Goal: Task Accomplishment & Management: Complete application form

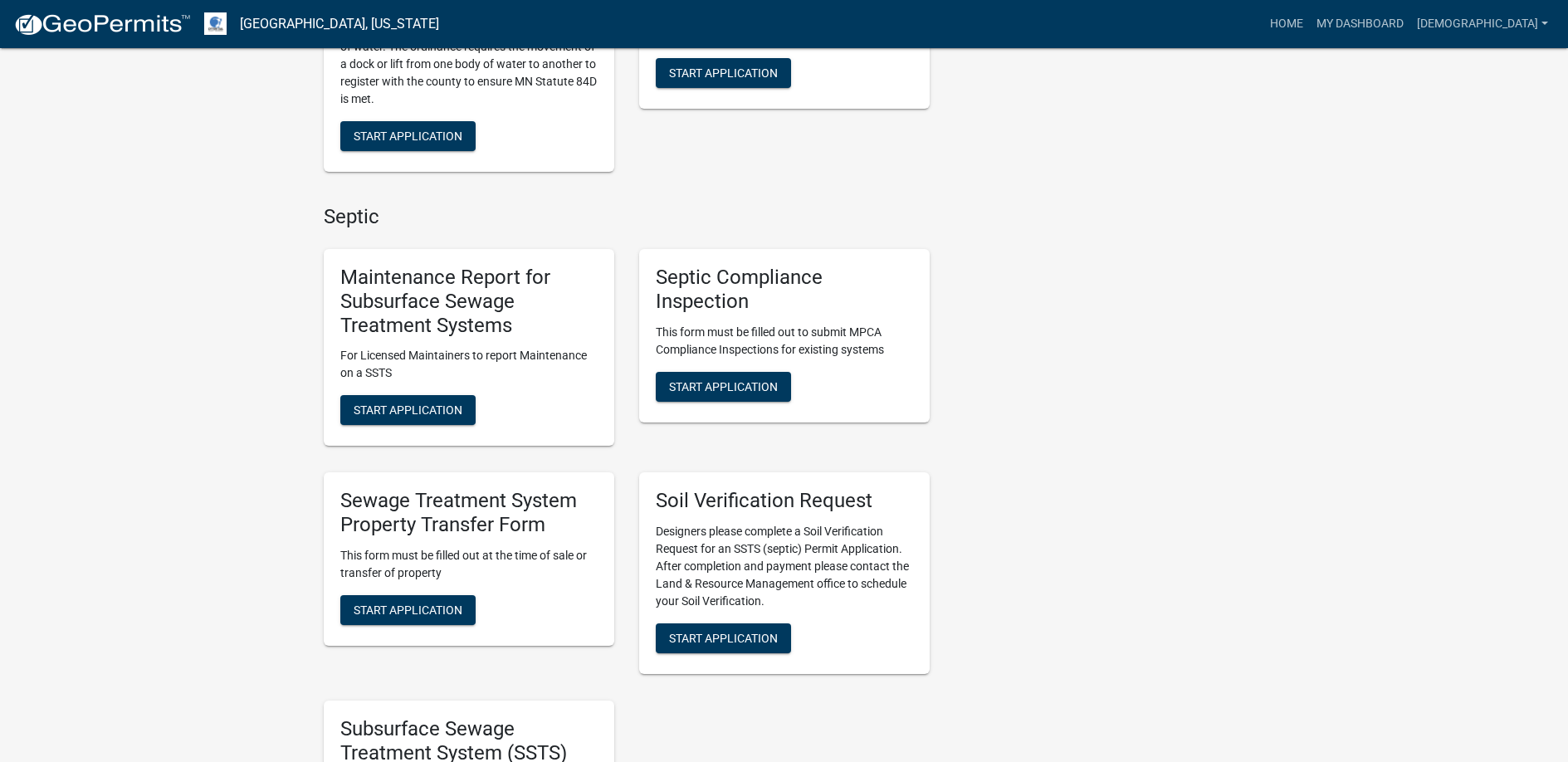
scroll to position [830, 0]
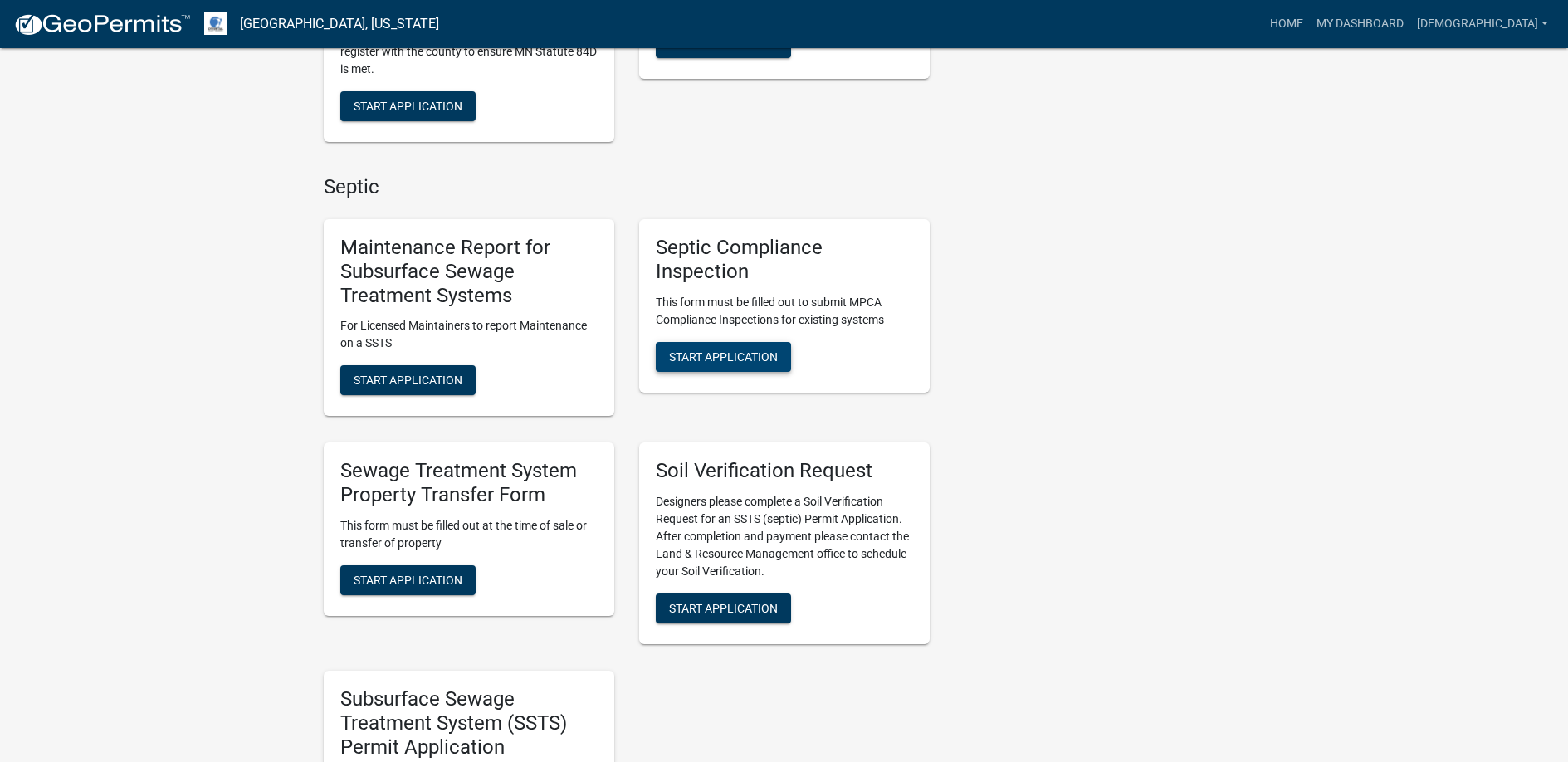
click at [714, 352] on span "Start Application" at bounding box center [724, 356] width 109 height 13
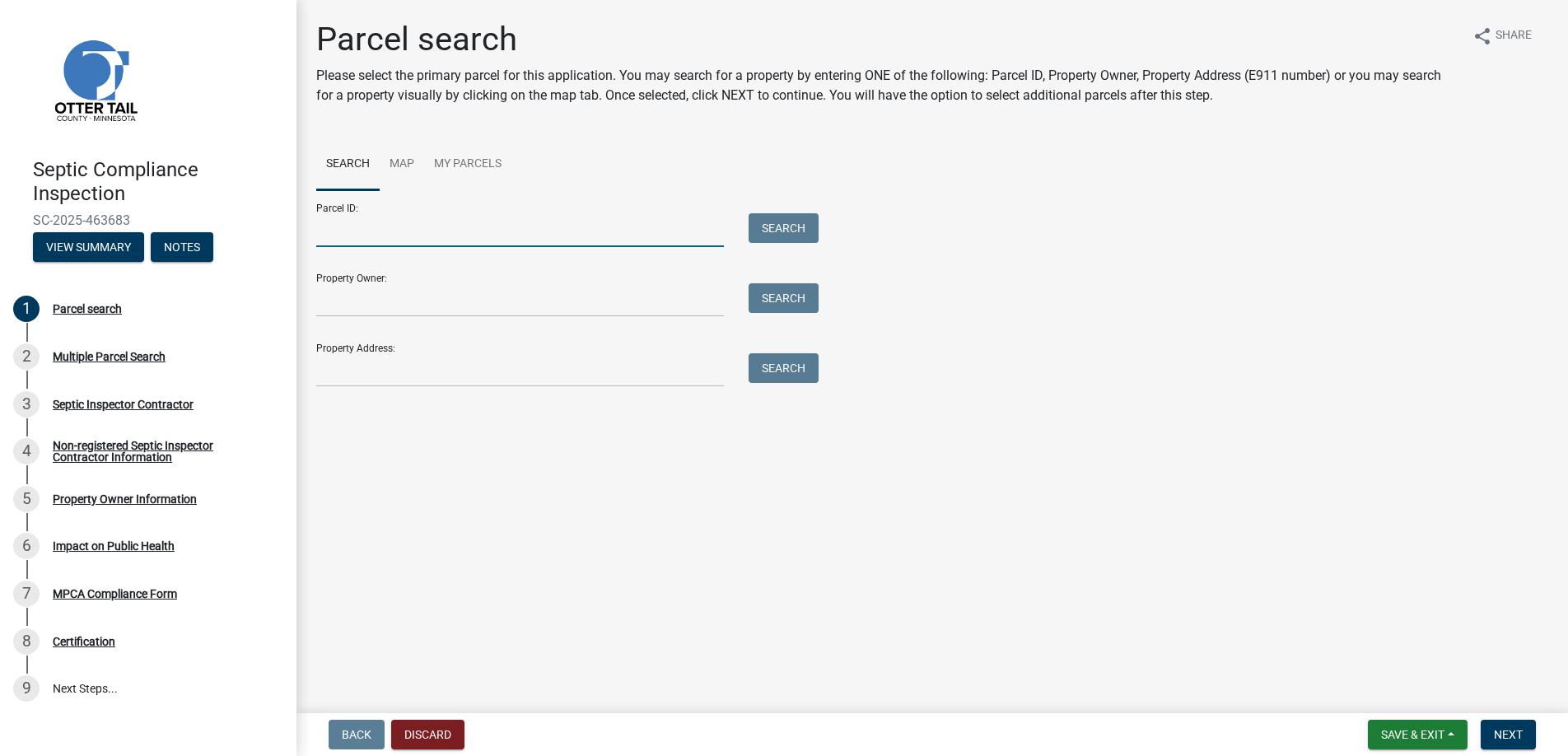
click at [350, 232] on input "Parcel ID:" at bounding box center [520, 230] width 408 height 34
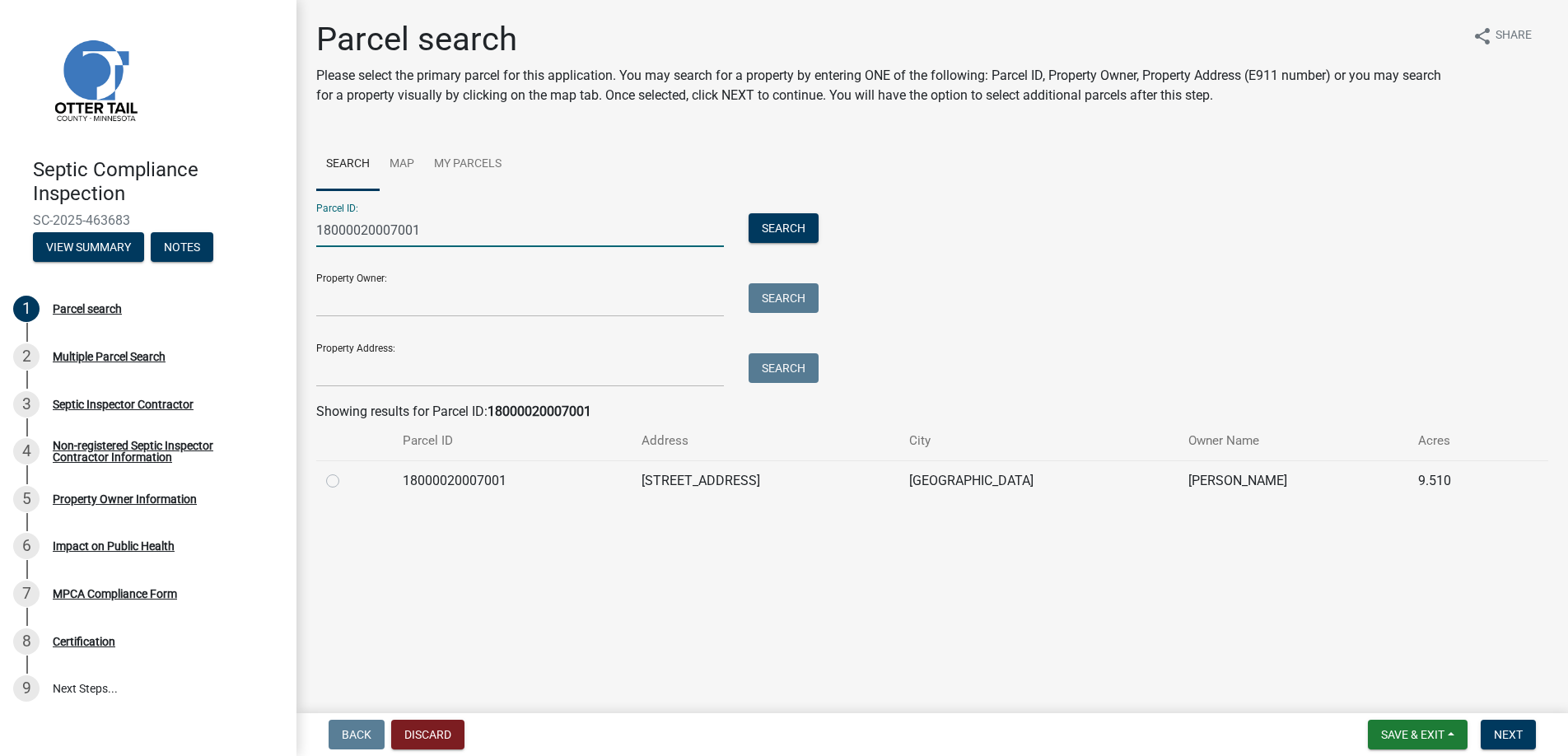
type input "18000020007001"
click at [346, 471] on label at bounding box center [346, 471] width 0 height 0
click at [346, 481] on input "radio" at bounding box center [351, 476] width 10 height 10
radio input "true"
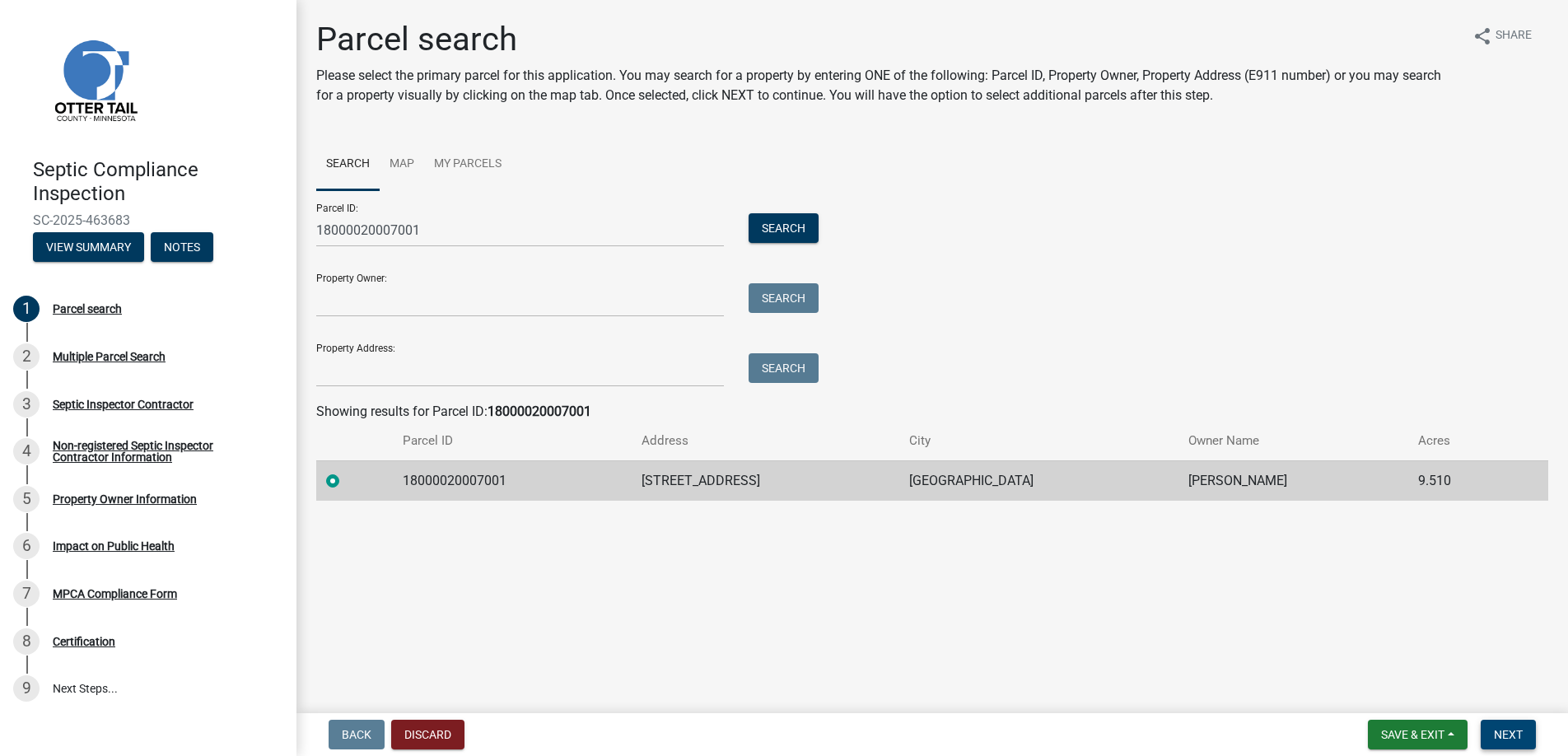
click at [1506, 732] on span "Next" at bounding box center [1507, 733] width 29 height 13
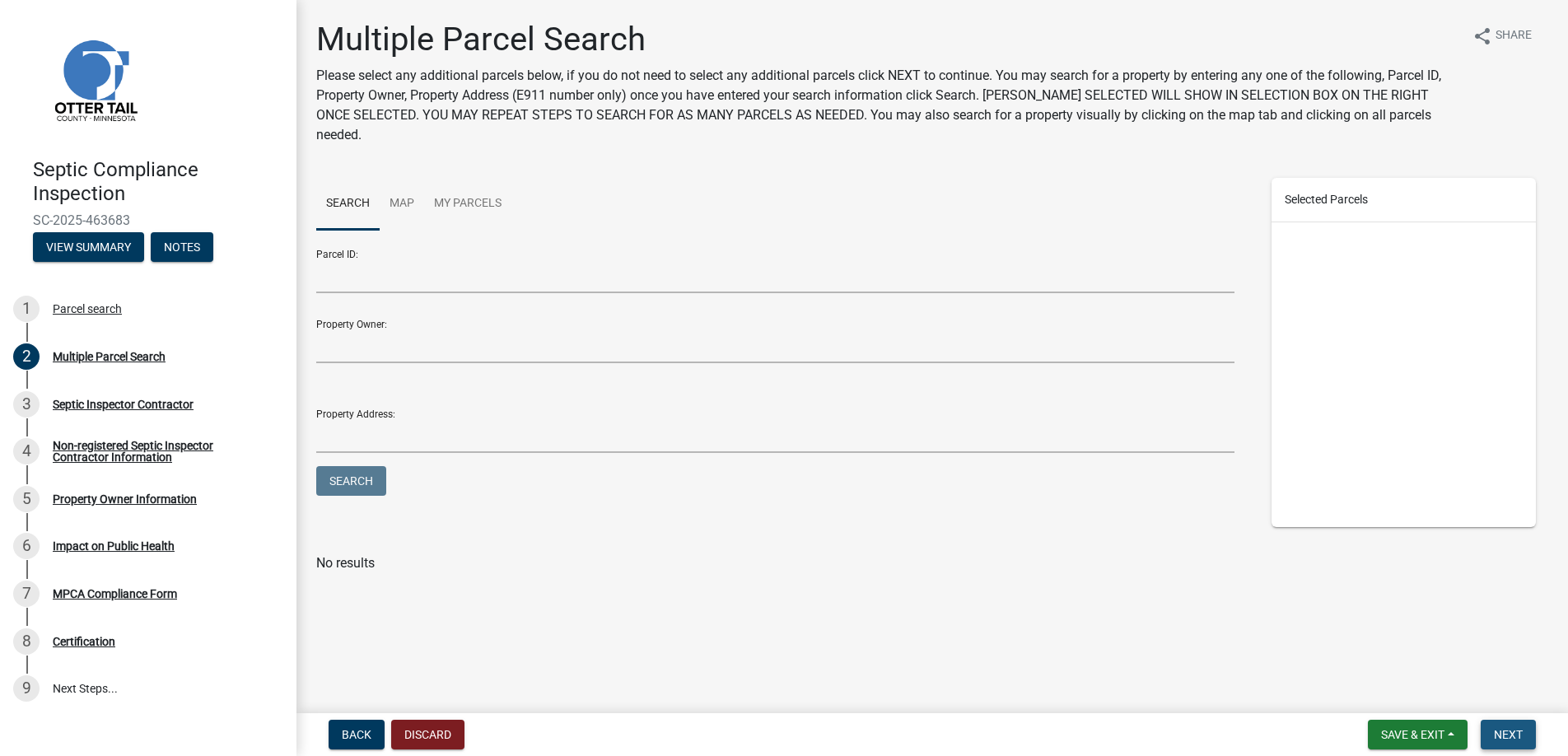
click at [1505, 732] on span "Next" at bounding box center [1507, 733] width 29 height 13
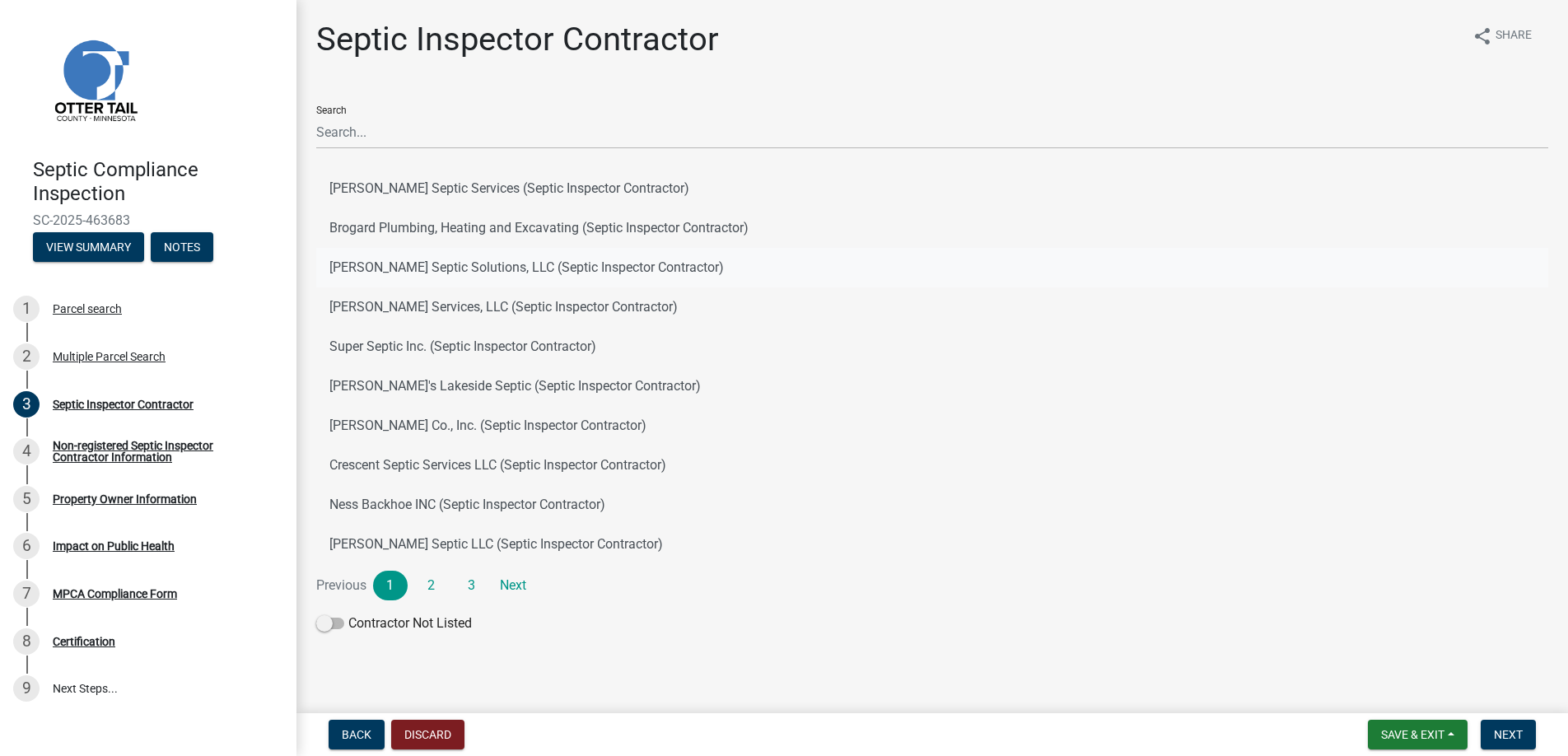
click at [429, 265] on button "[PERSON_NAME] Septic Solutions, LLC (Septic Inspector Contractor)" at bounding box center [932, 267] width 1232 height 39
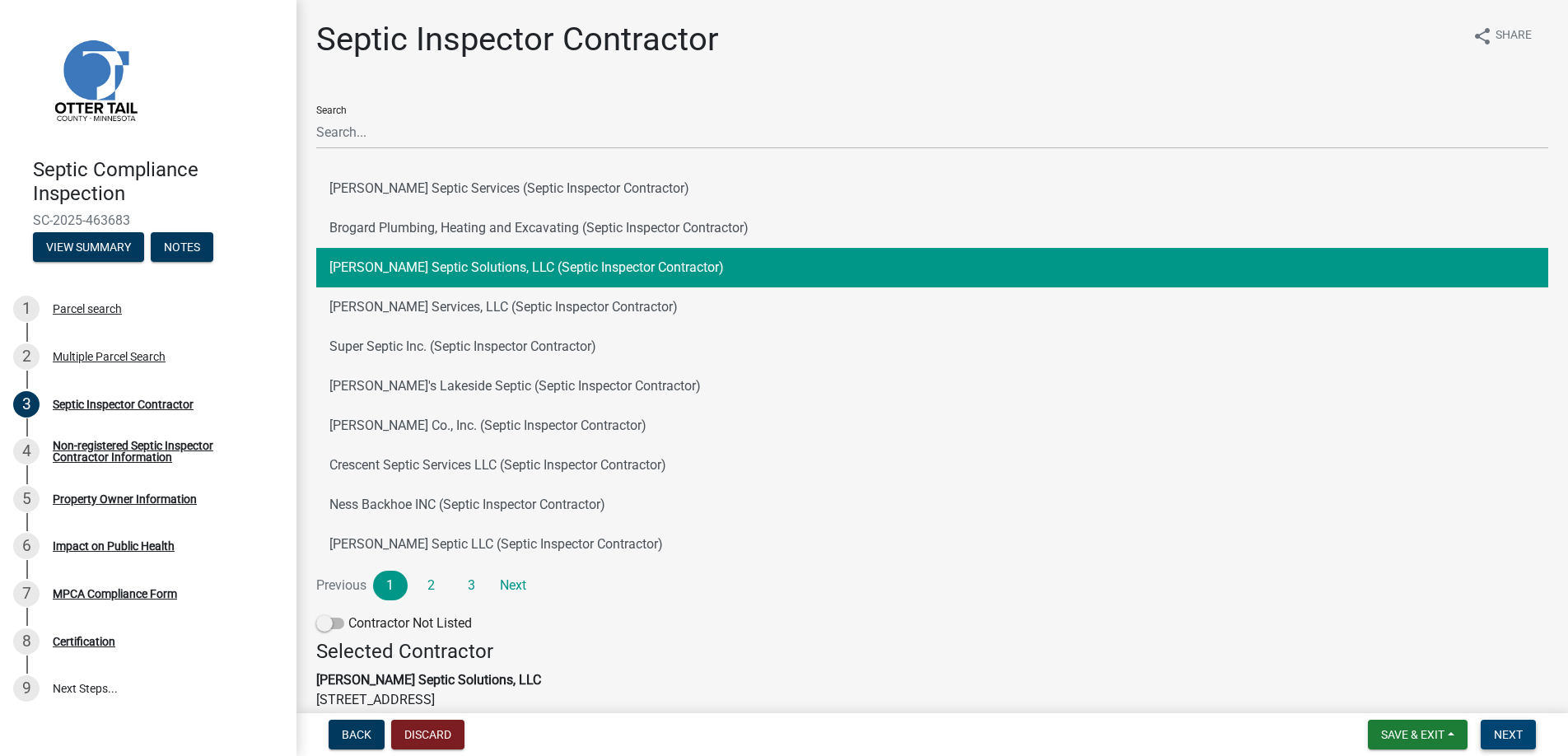
click at [1505, 727] on span "Next" at bounding box center [1507, 733] width 29 height 13
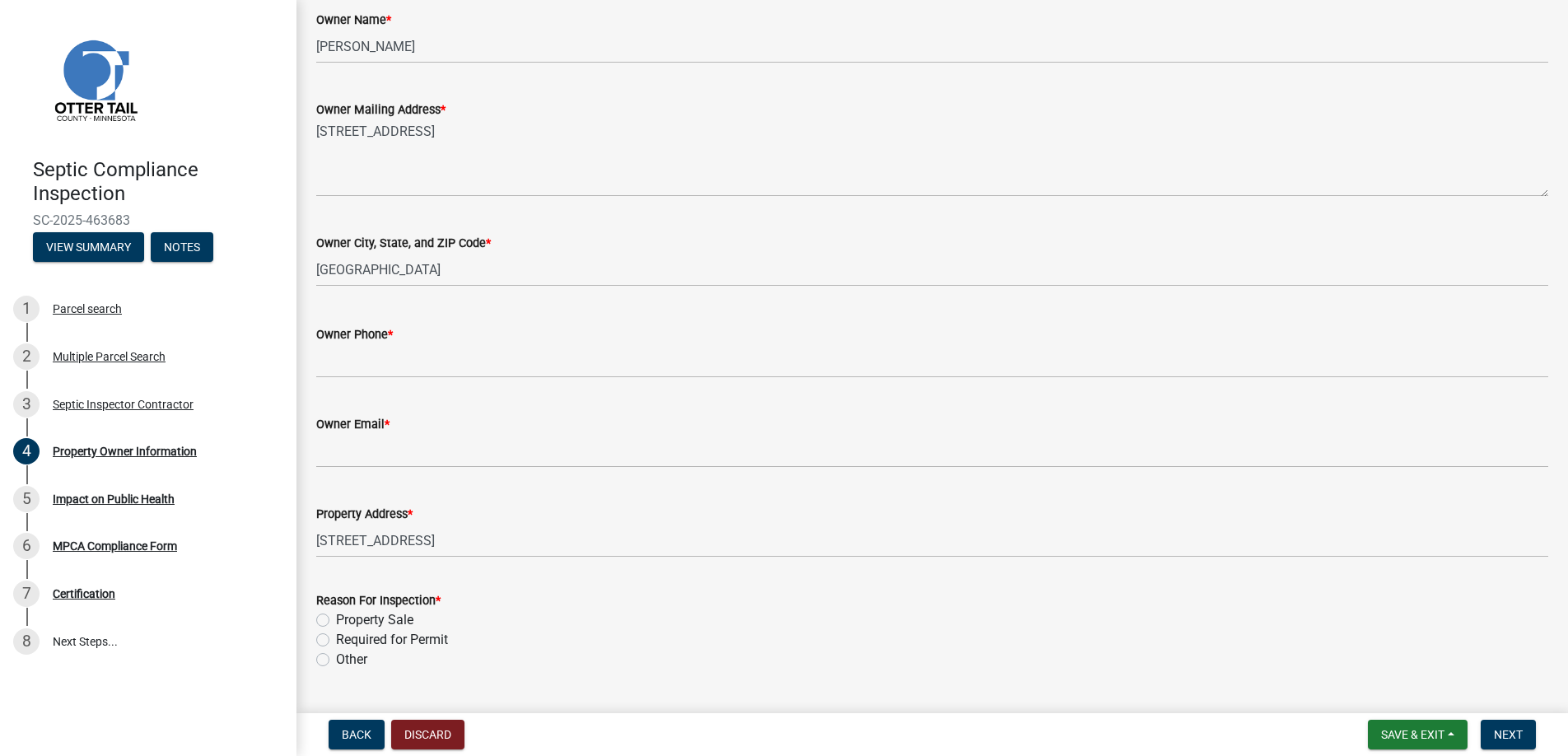
scroll to position [329, 0]
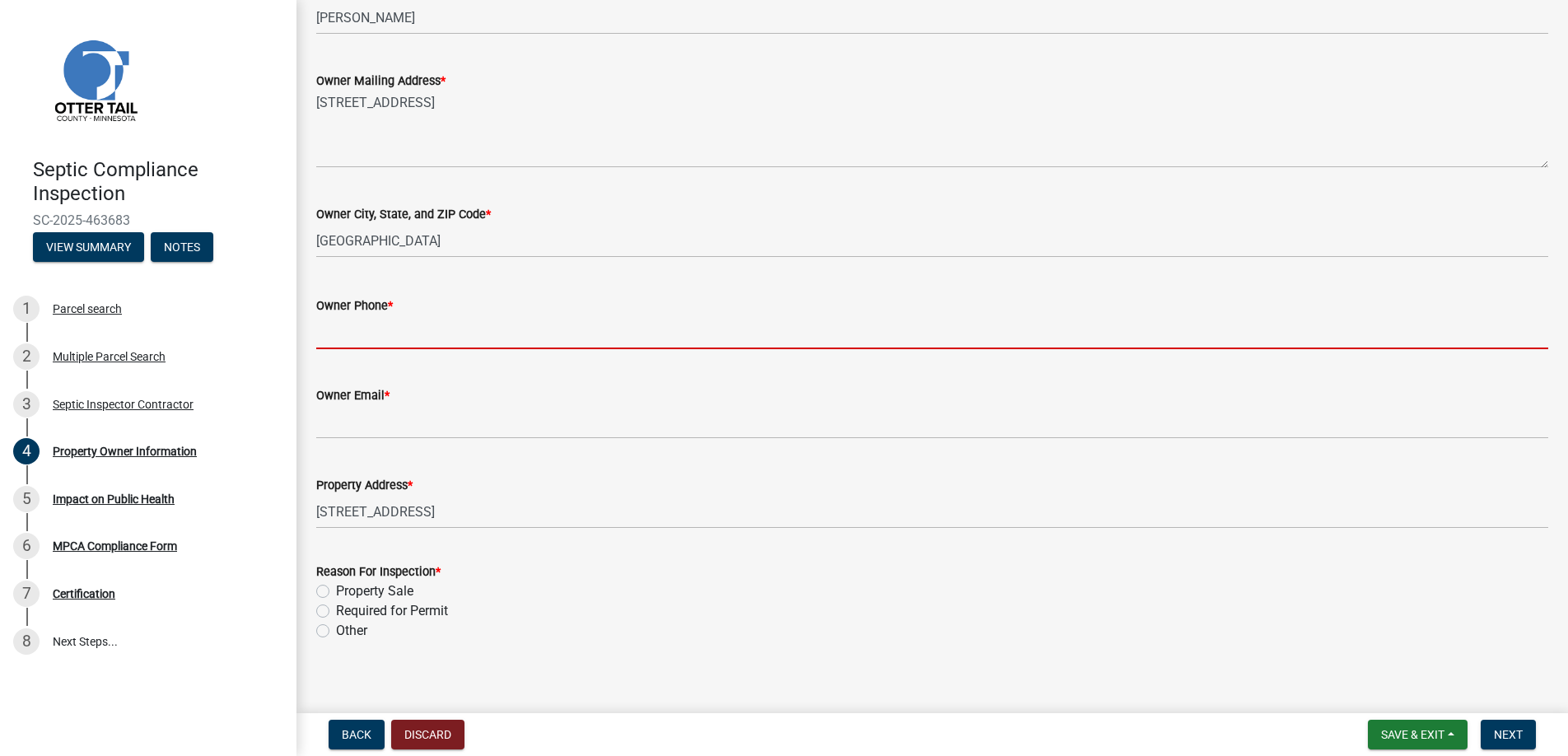
click at [359, 331] on input "Owner Phone *" at bounding box center [932, 332] width 1232 height 34
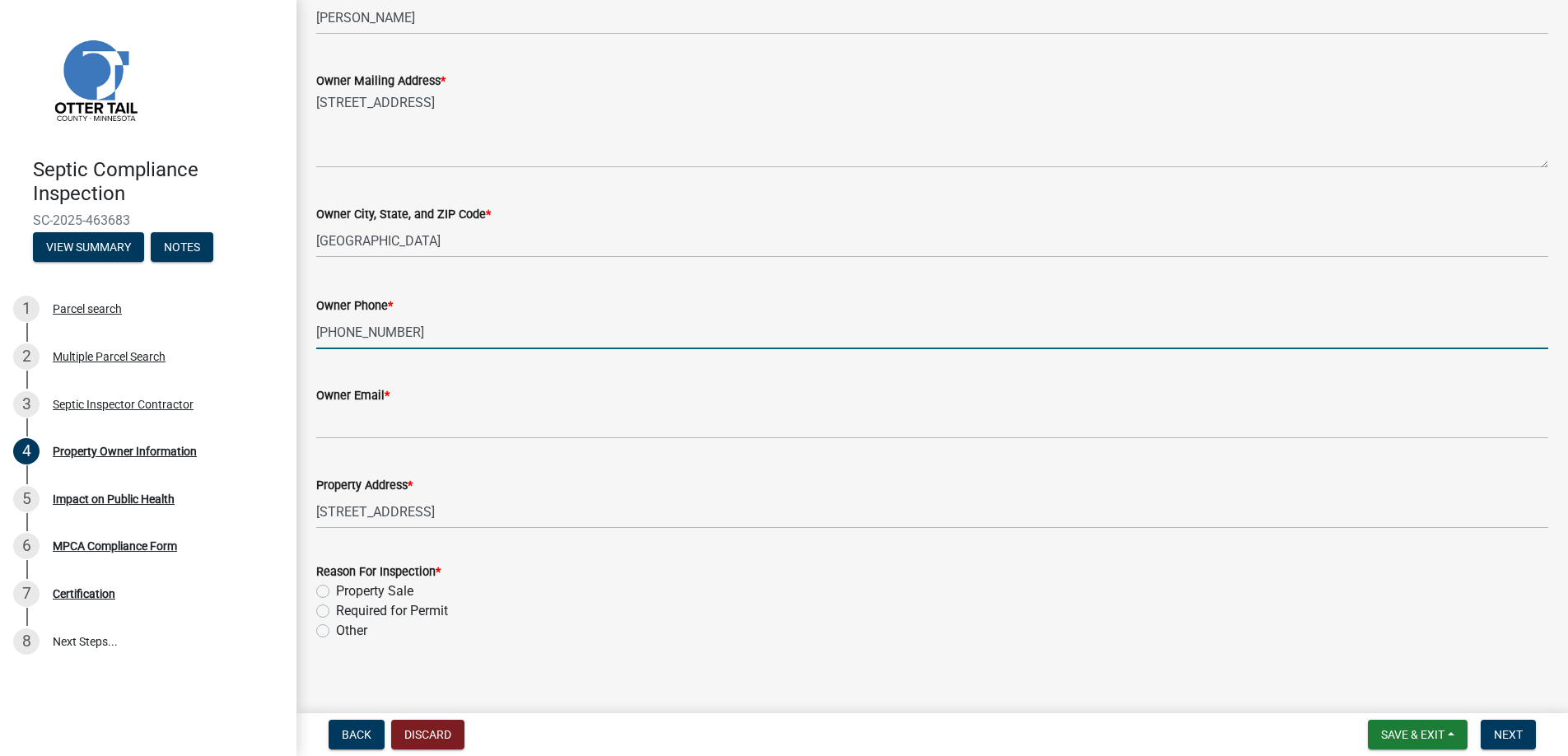
type input "[PHONE_NUMBER]"
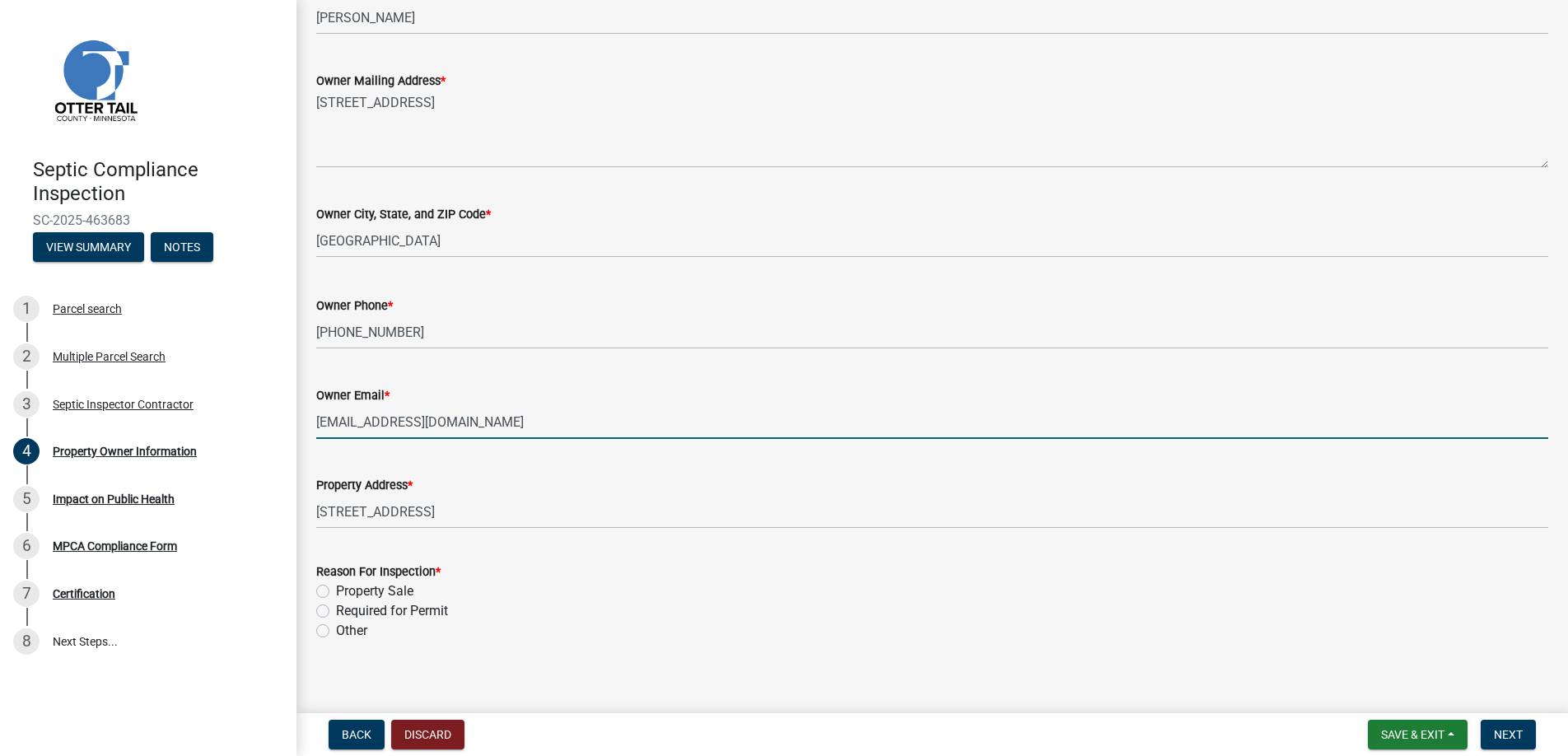
type input "[EMAIL_ADDRESS][DOMAIN_NAME]"
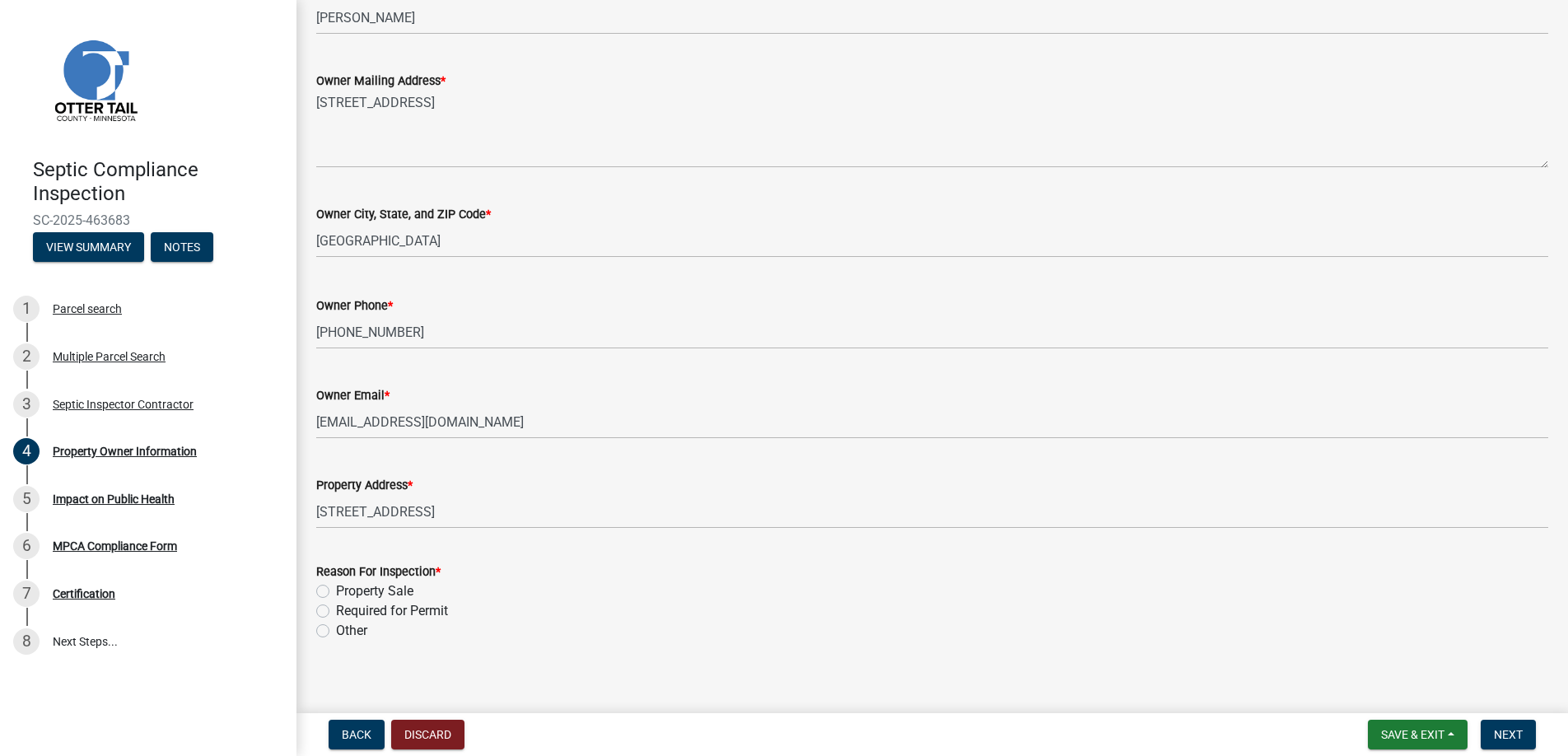
click at [336, 587] on label "Property Sale" at bounding box center [375, 591] width 78 height 20
click at [336, 587] on input "Property Sale" at bounding box center [341, 586] width 10 height 10
radio input "true"
click at [1511, 732] on span "Next" at bounding box center [1507, 733] width 29 height 13
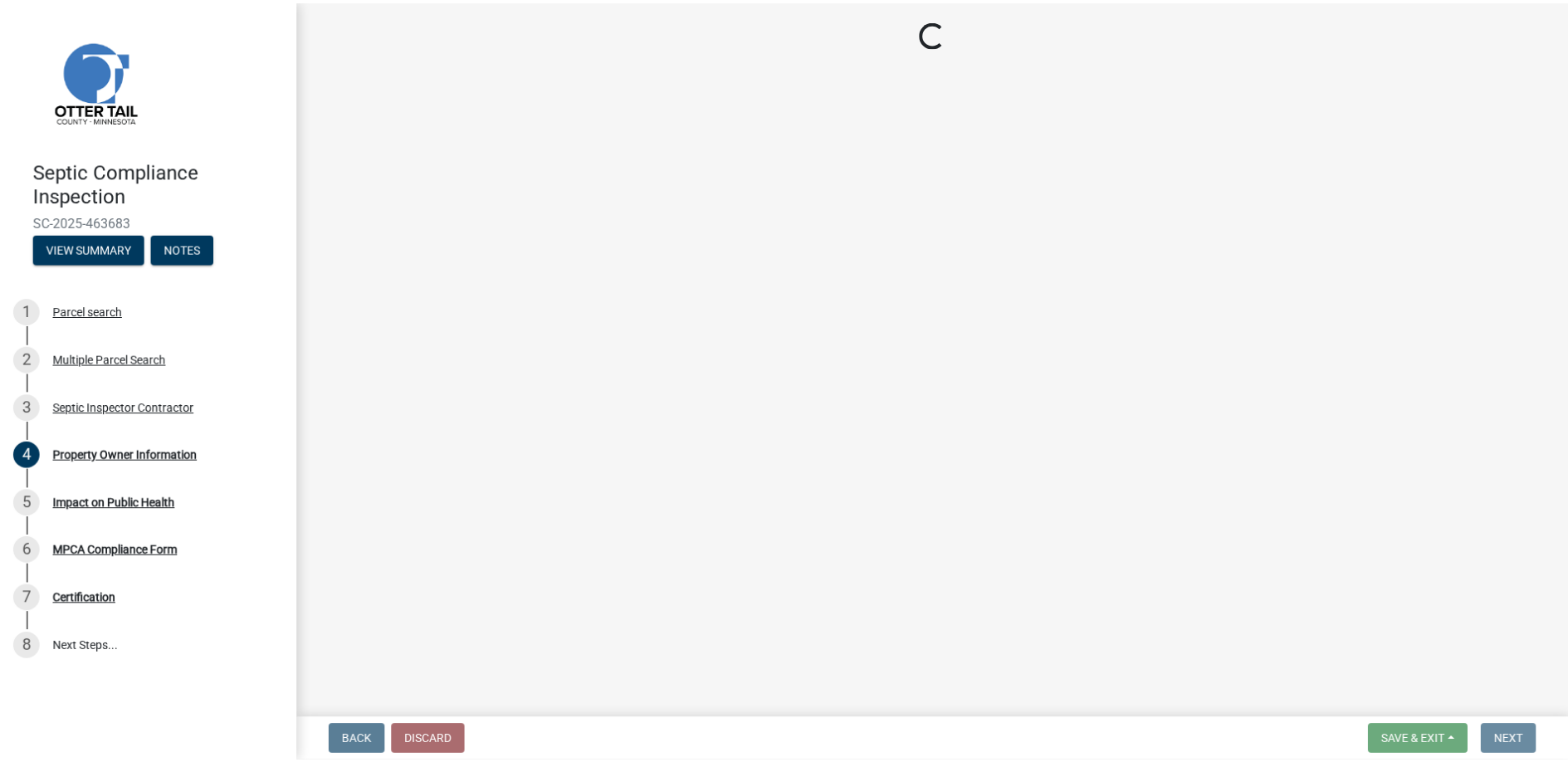
scroll to position [0, 0]
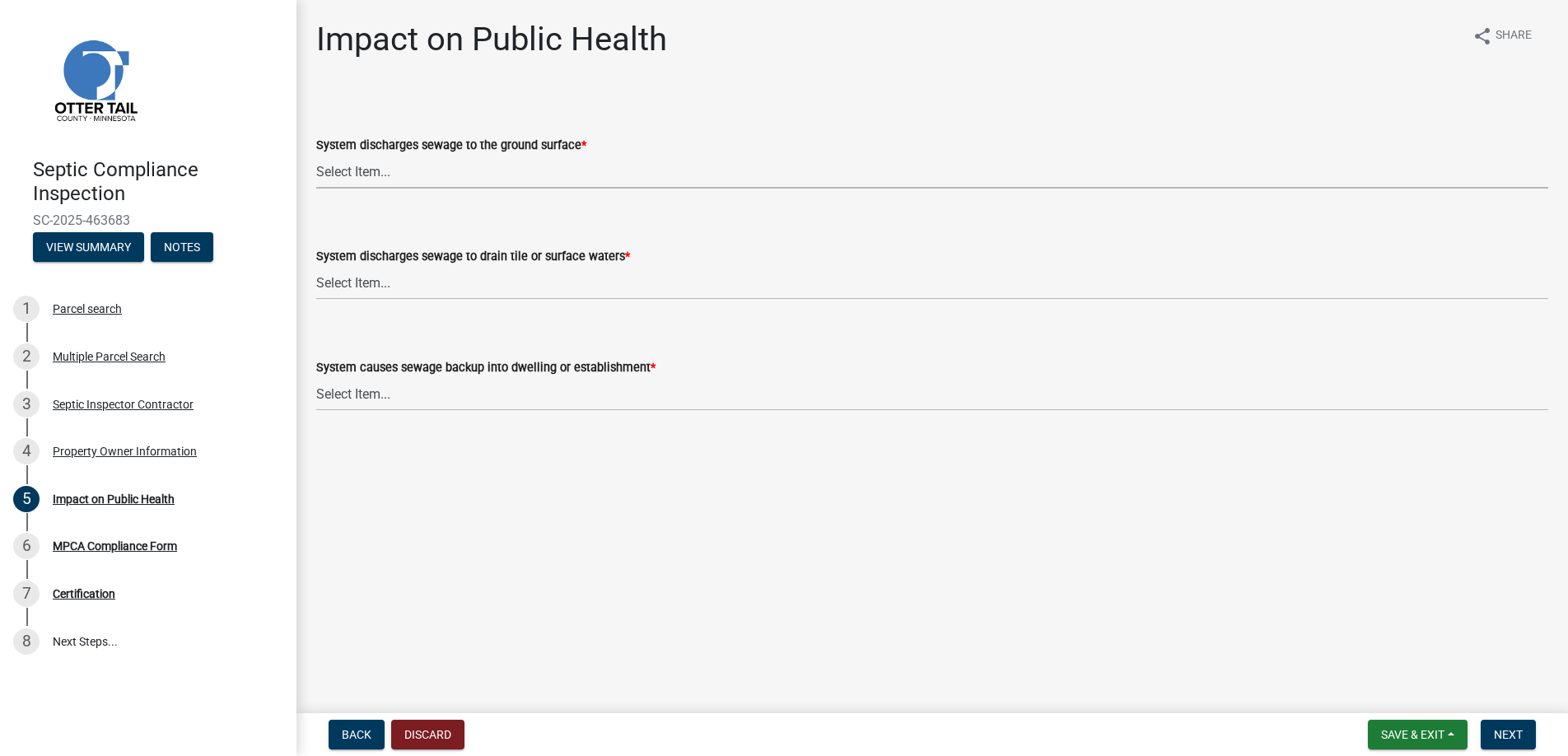
click at [333, 164] on select "Select Item... Yes No" at bounding box center [932, 172] width 1232 height 34
click at [316, 155] on select "Select Item... Yes No" at bounding box center [932, 172] width 1232 height 34
select select "9c5ef684-d0d4-4879-ab12-905ddbd81a72"
click at [358, 281] on select "Select Item... Yes No" at bounding box center [932, 282] width 1232 height 34
click at [316, 266] on select "Select Item... Yes No" at bounding box center [932, 282] width 1232 height 34
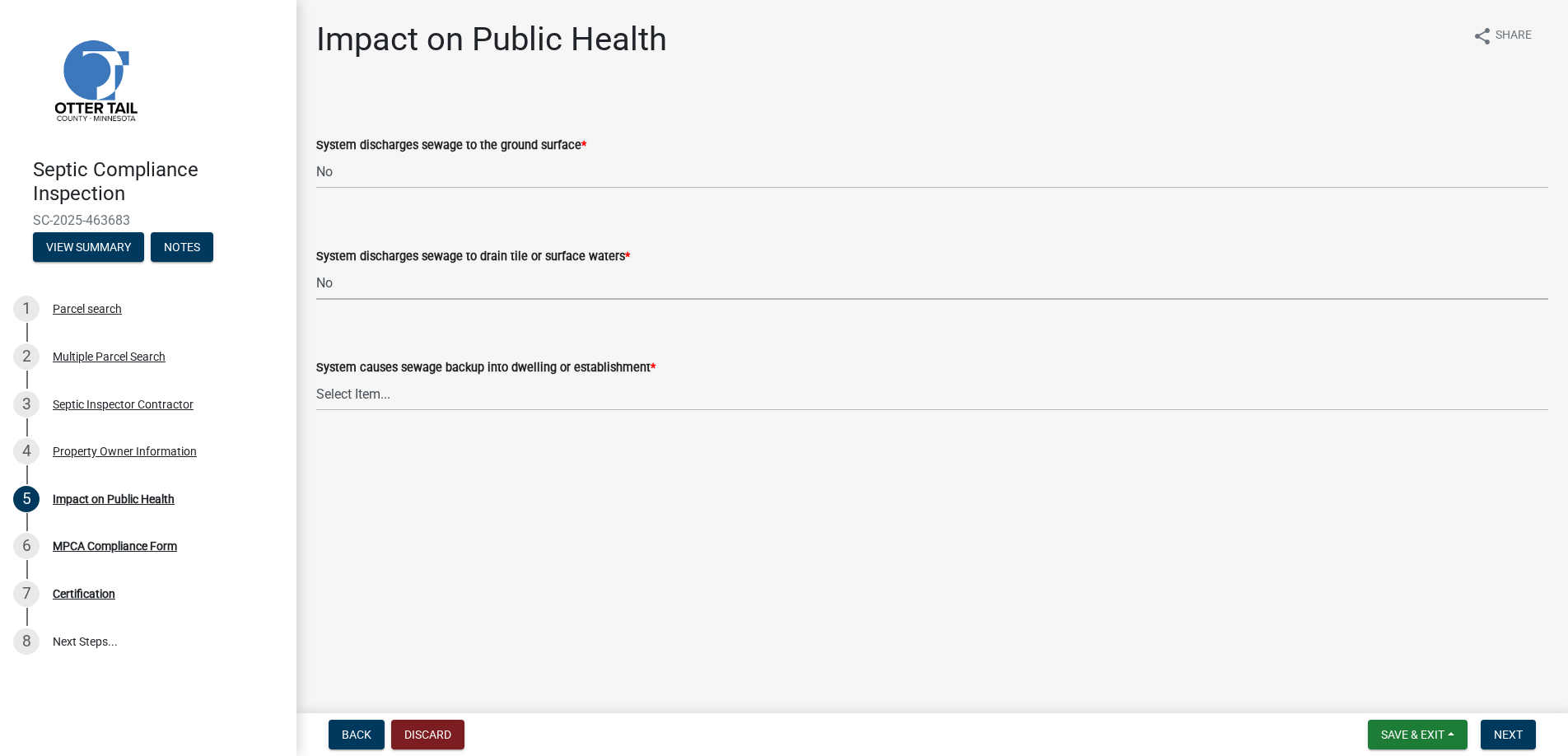
select select "7d491a2b-e9f0-4952-b474-53ca749b22af"
click at [374, 388] on select "Select Item... Yes No" at bounding box center [932, 394] width 1232 height 34
click at [316, 377] on select "Select Item... Yes No" at bounding box center [932, 394] width 1232 height 34
select select "6e07b46b-a403-4f3e-b4fc-218acc732c01"
click at [1499, 736] on span "Next" at bounding box center [1507, 733] width 29 height 13
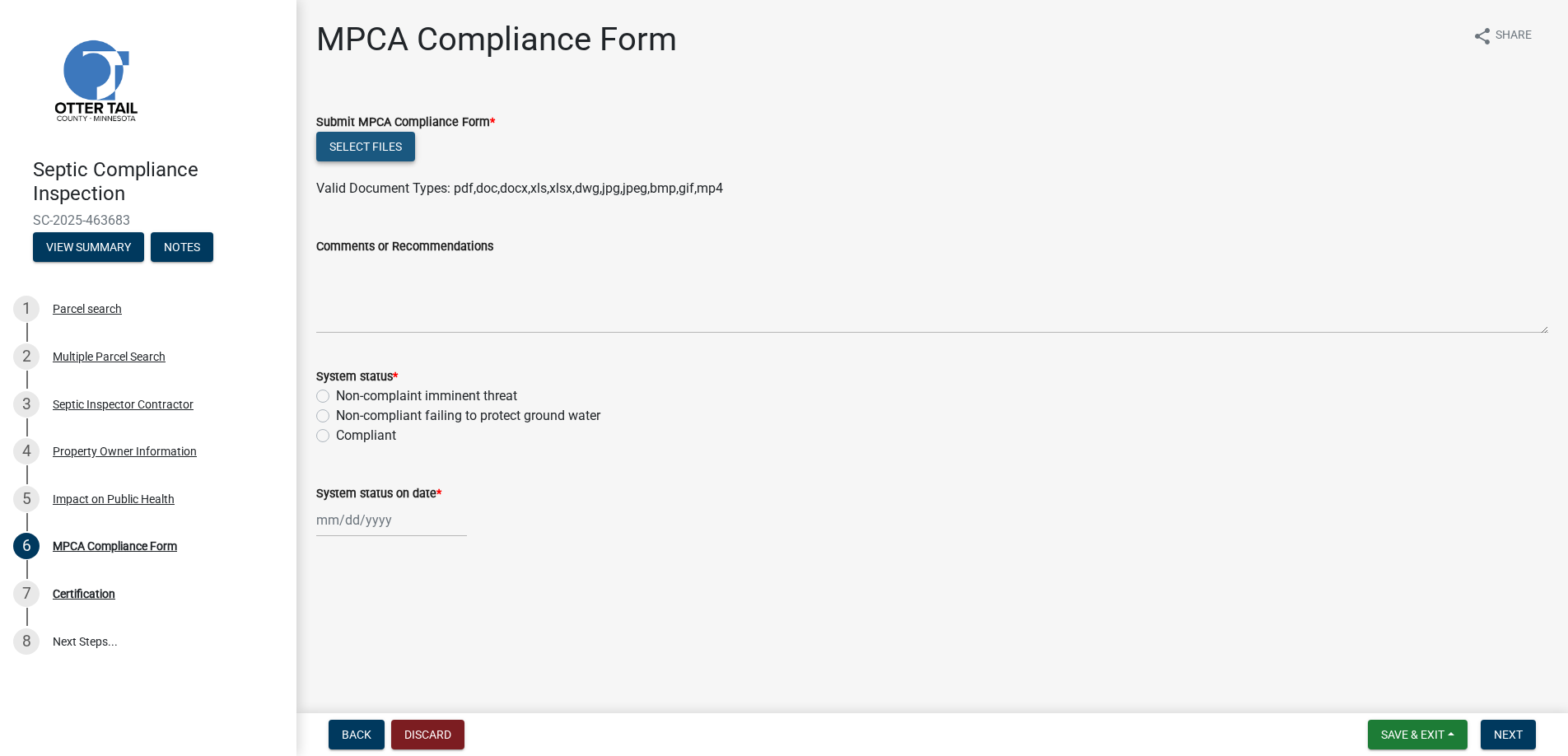
click at [375, 143] on button "Select files" at bounding box center [365, 146] width 98 height 30
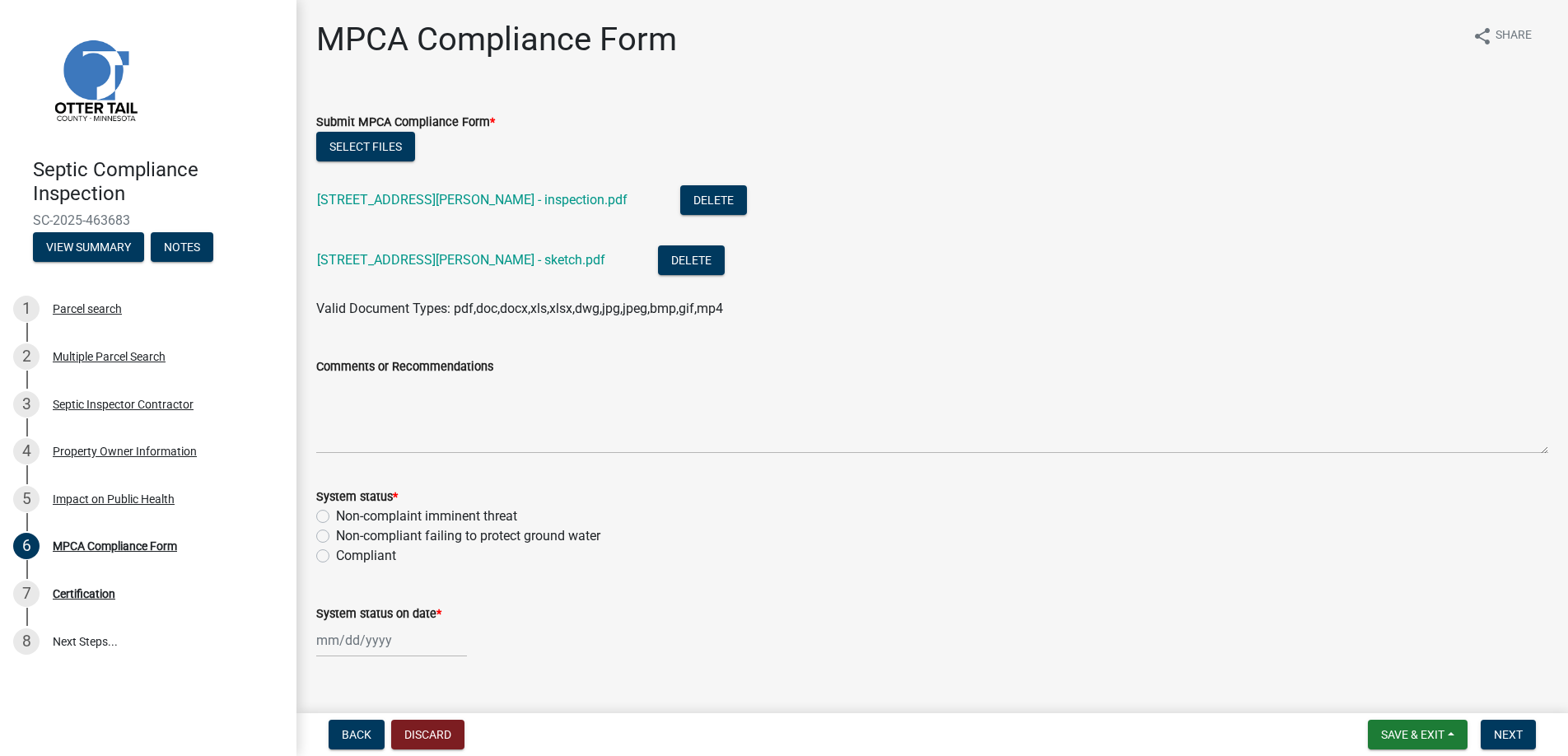
click at [336, 553] on label "Compliant" at bounding box center [366, 556] width 60 height 20
click at [336, 553] on input "Compliant" at bounding box center [341, 551] width 10 height 10
radio input "true"
click at [353, 638] on div at bounding box center [391, 639] width 151 height 34
select select "8"
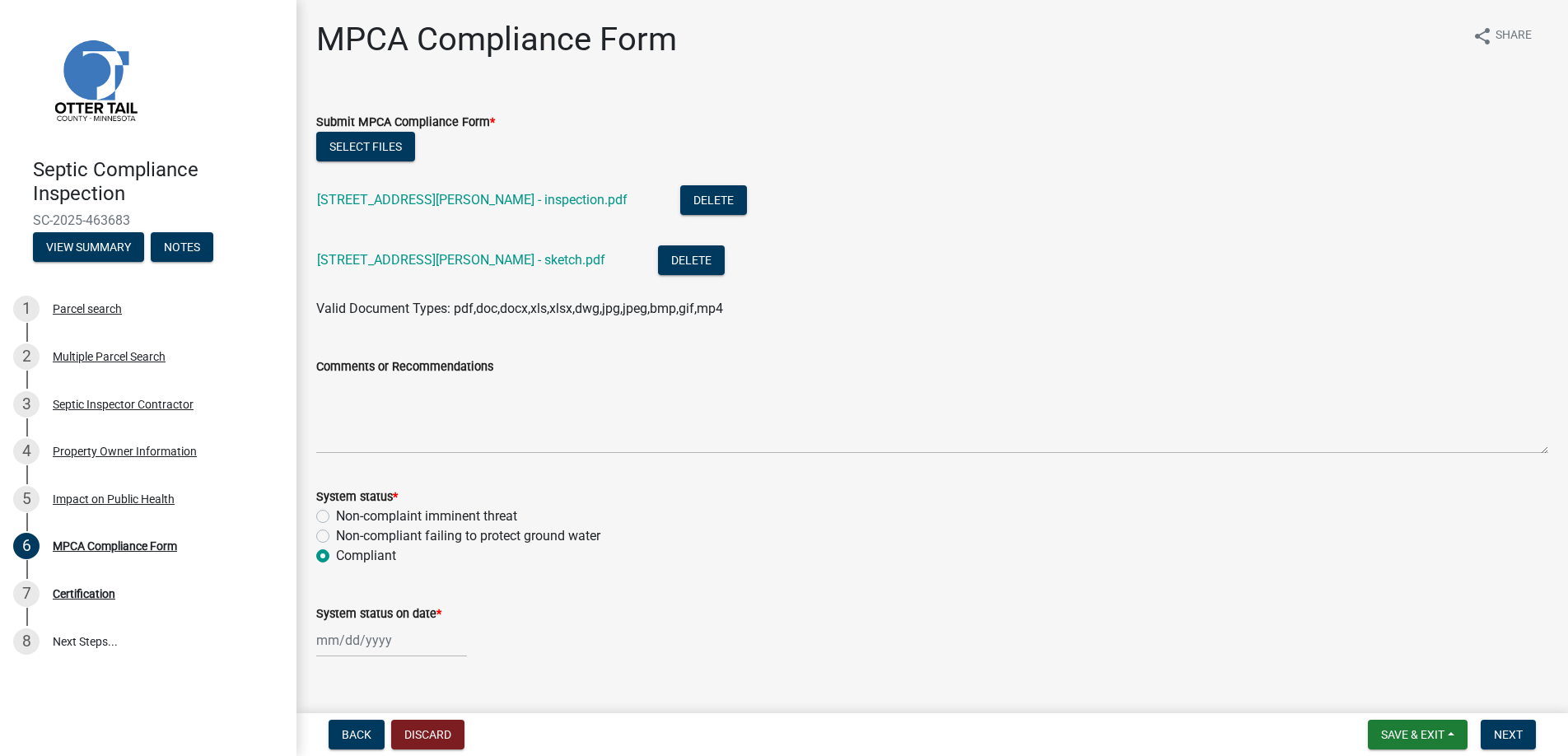
select select "2025"
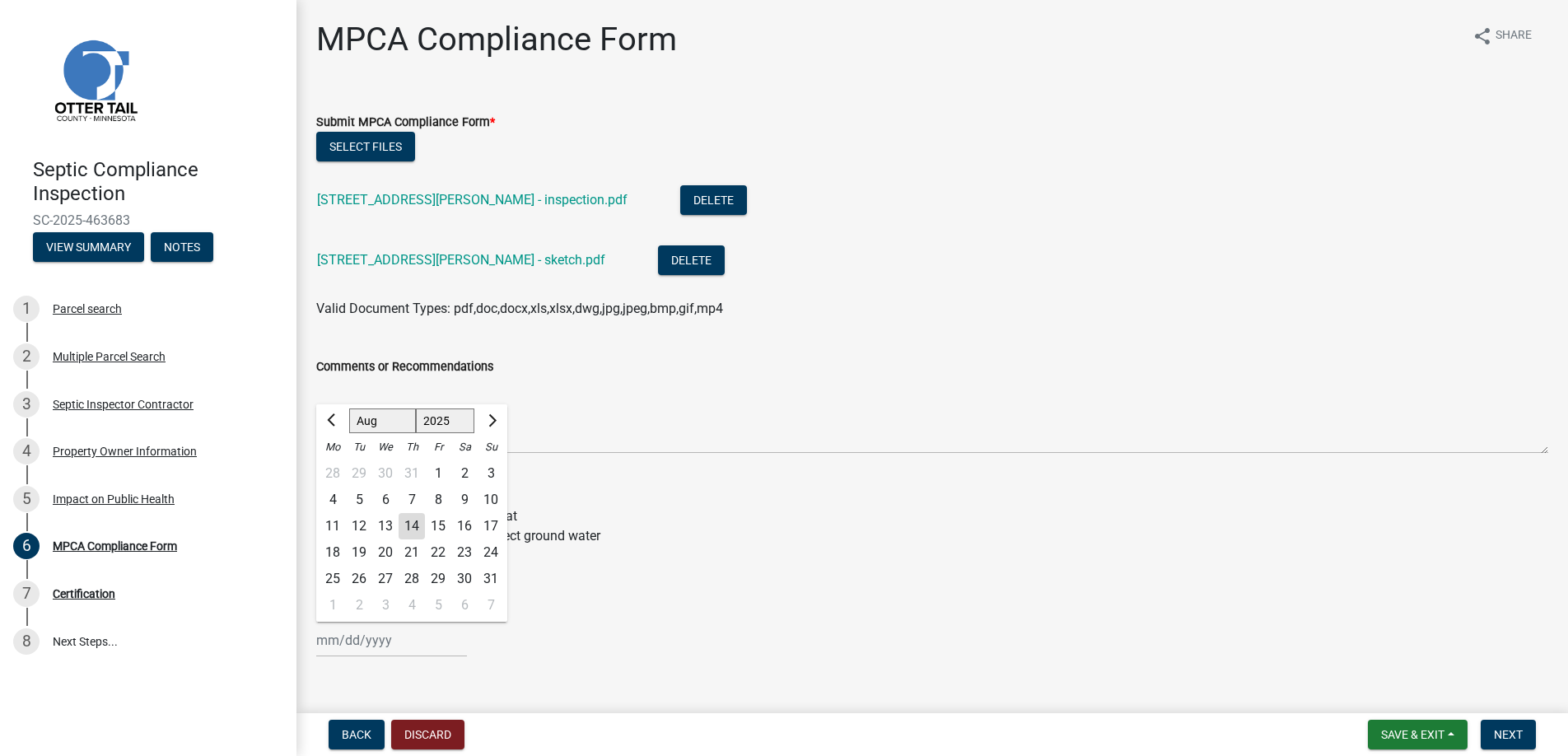
click at [383, 522] on div "13" at bounding box center [385, 526] width 26 height 26
type input "[DATE]"
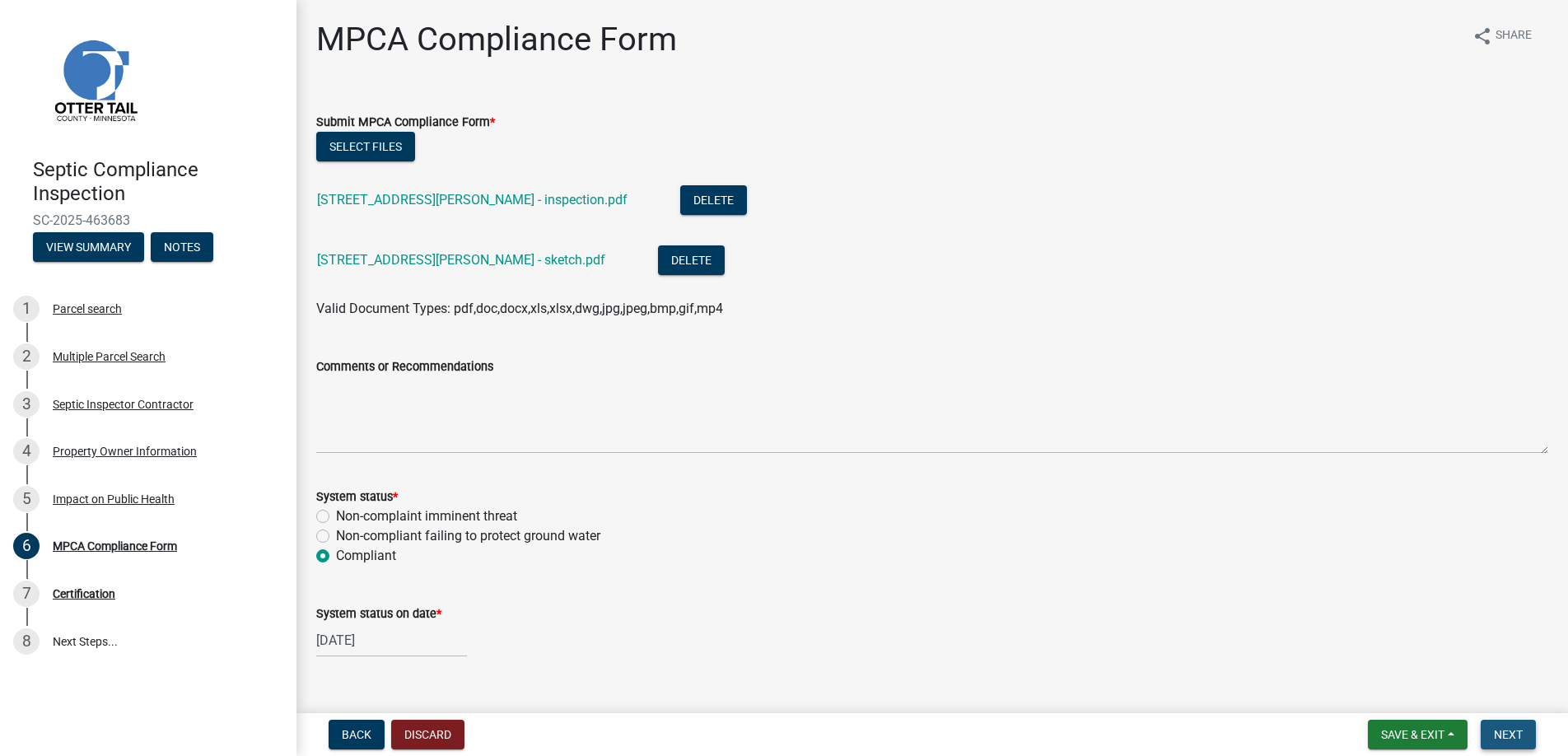
click at [1511, 730] on span "Next" at bounding box center [1507, 733] width 29 height 13
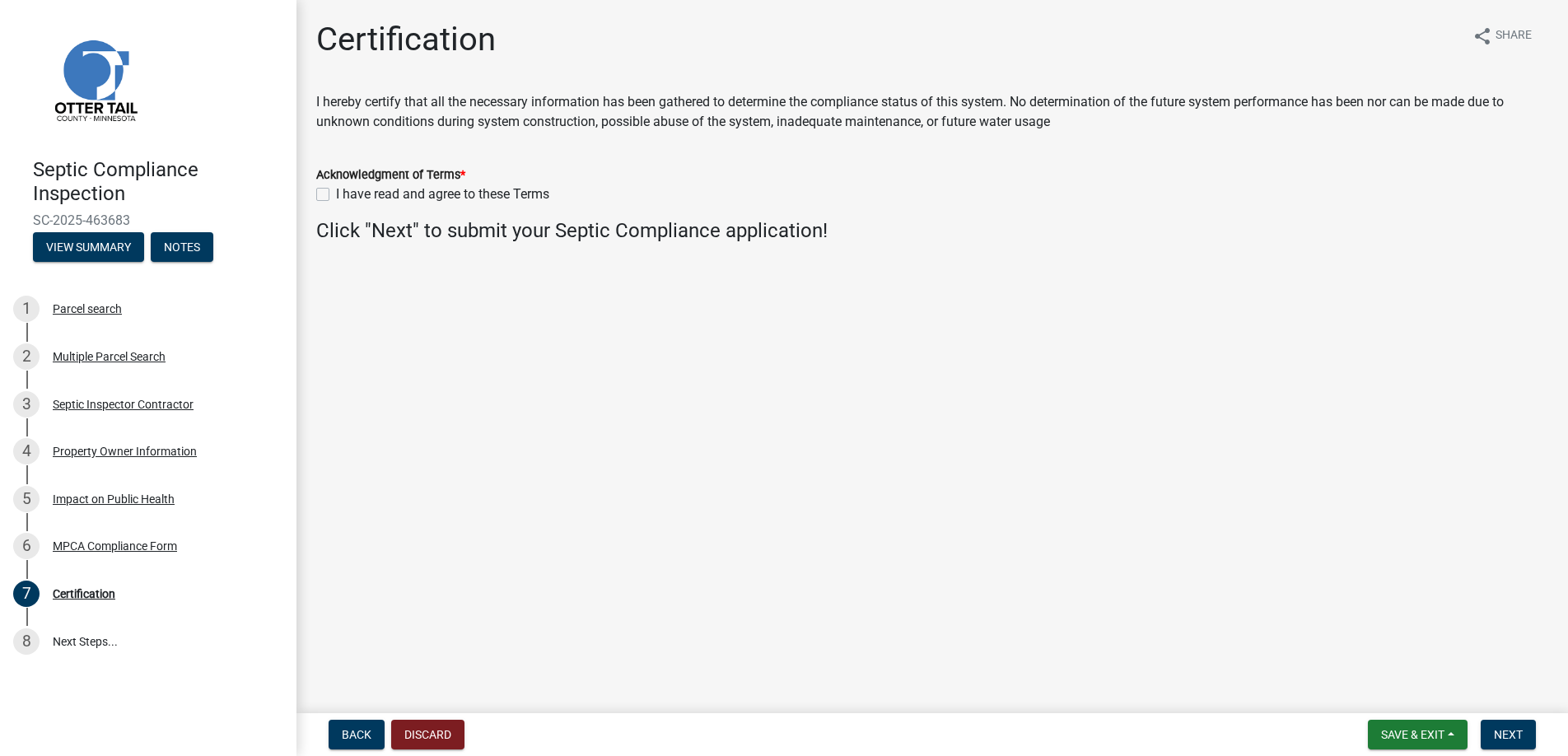
click at [336, 192] on label "I have read and agree to these Terms" at bounding box center [443, 194] width 213 height 20
click at [336, 192] on input "I have read and agree to these Terms" at bounding box center [341, 190] width 10 height 10
checkbox input "true"
click at [1505, 735] on span "Next" at bounding box center [1507, 733] width 29 height 13
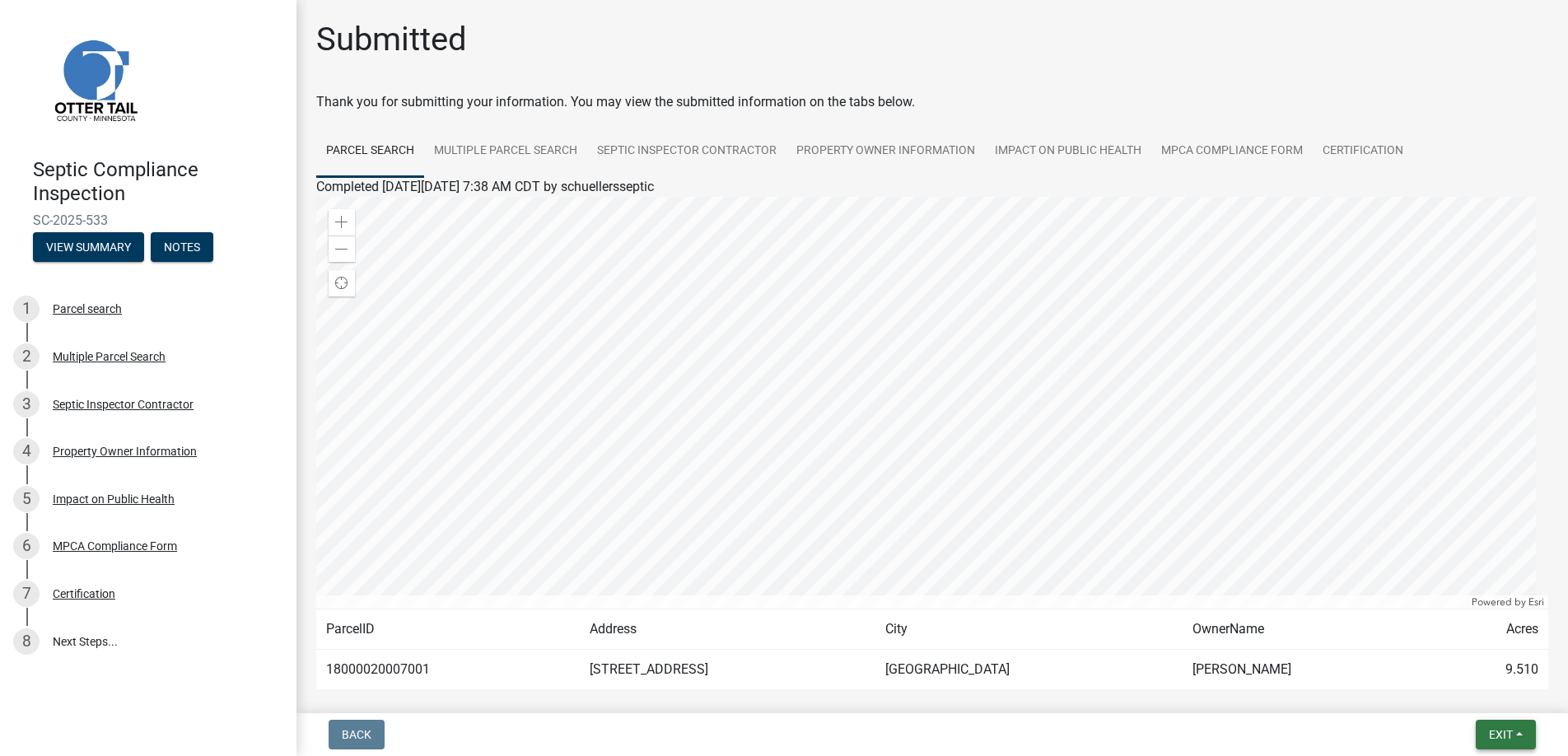
click at [1497, 732] on span "Exit" at bounding box center [1500, 733] width 24 height 13
click at [1456, 692] on button "Save & Exit" at bounding box center [1469, 691] width 132 height 39
